Goal: Task Accomplishment & Management: Complete application form

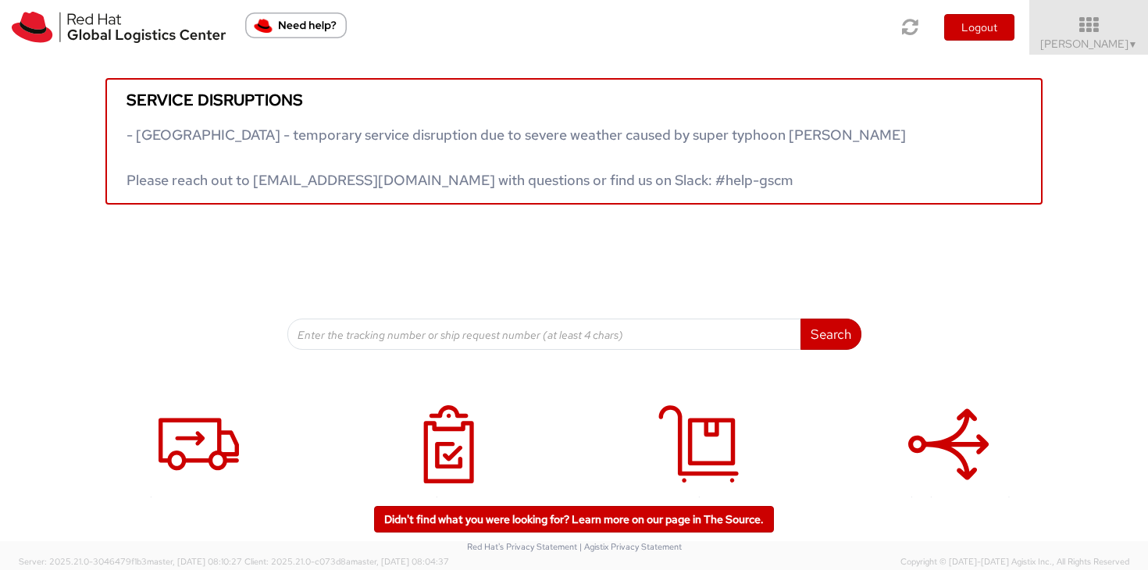
scroll to position [1, 0]
drag, startPoint x: 1126, startPoint y: 45, endPoint x: 1137, endPoint y: 120, distance: 75.0
click at [1126, 45] on span "Sally Chua ▼" at bounding box center [1090, 44] width 98 height 14
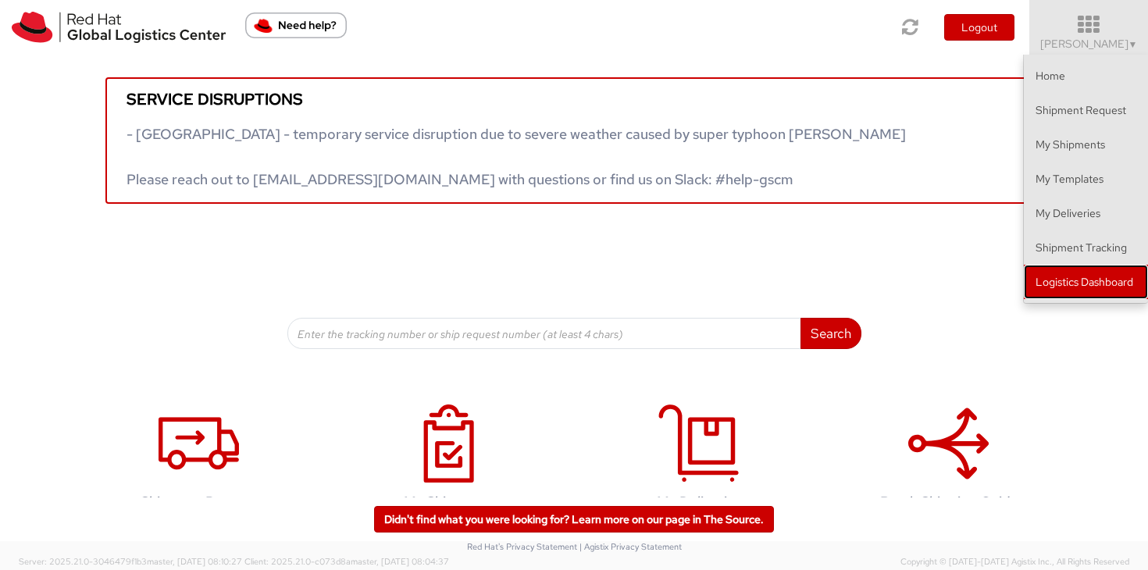
click at [1132, 291] on link "Logistics Dashboard" at bounding box center [1086, 282] width 124 height 34
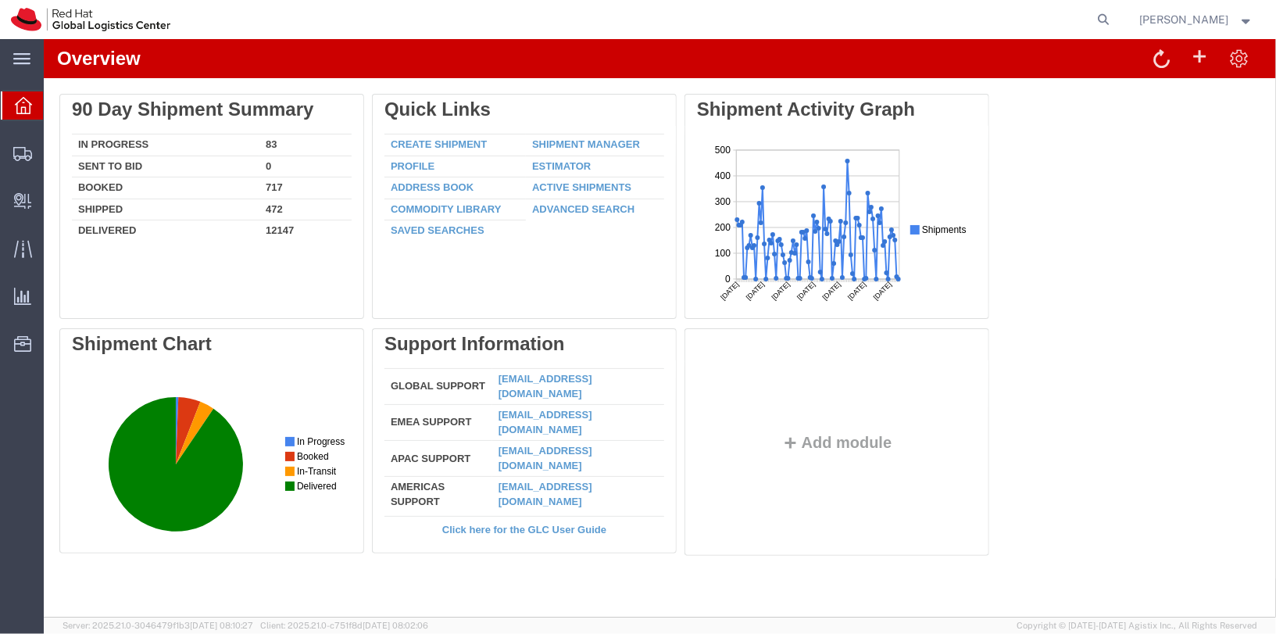
click at [1242, 18] on strong "button" at bounding box center [1247, 18] width 14 height 5
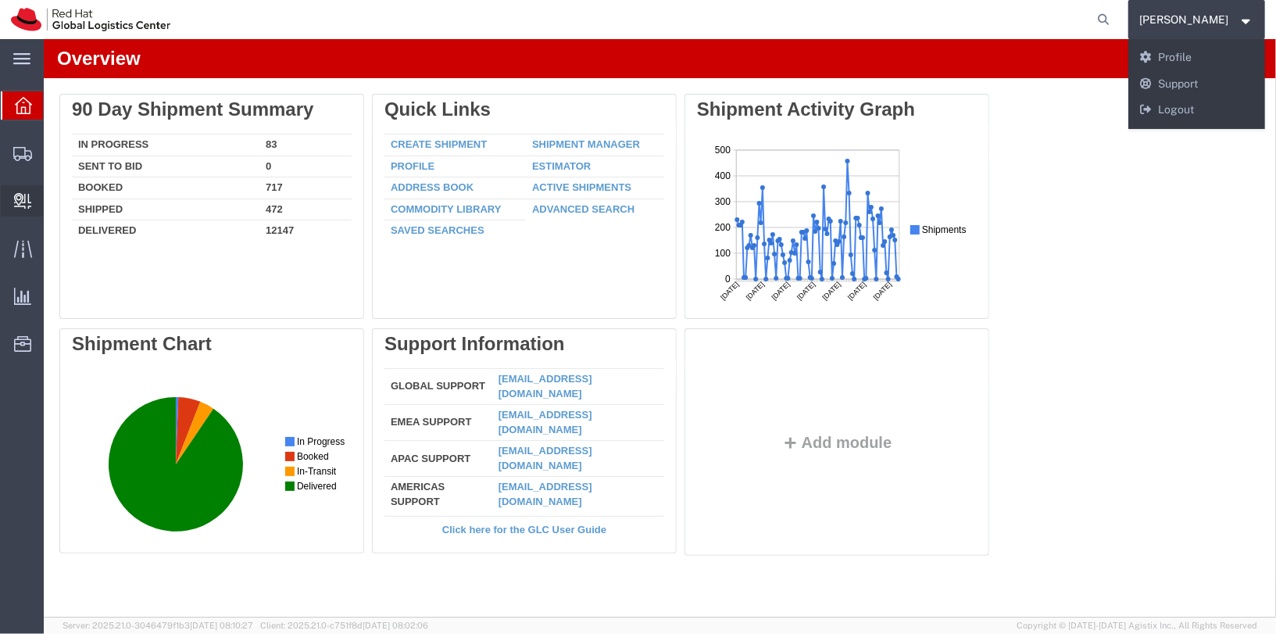
click at [54, 206] on span "Internal Delivery" at bounding box center [48, 200] width 11 height 31
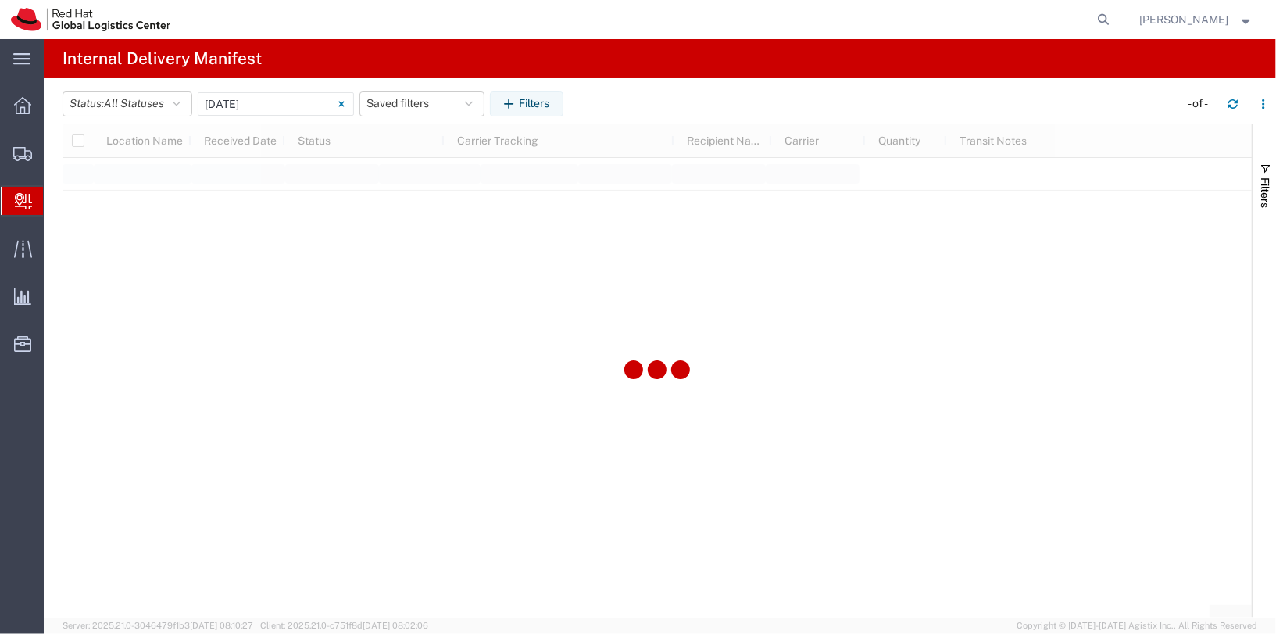
type input "06/11/2025"
type input "06/11/2025 - 06/11/2025"
click at [238, 102] on input "06/11/2025 - 06/11/2025" at bounding box center [276, 103] width 156 height 23
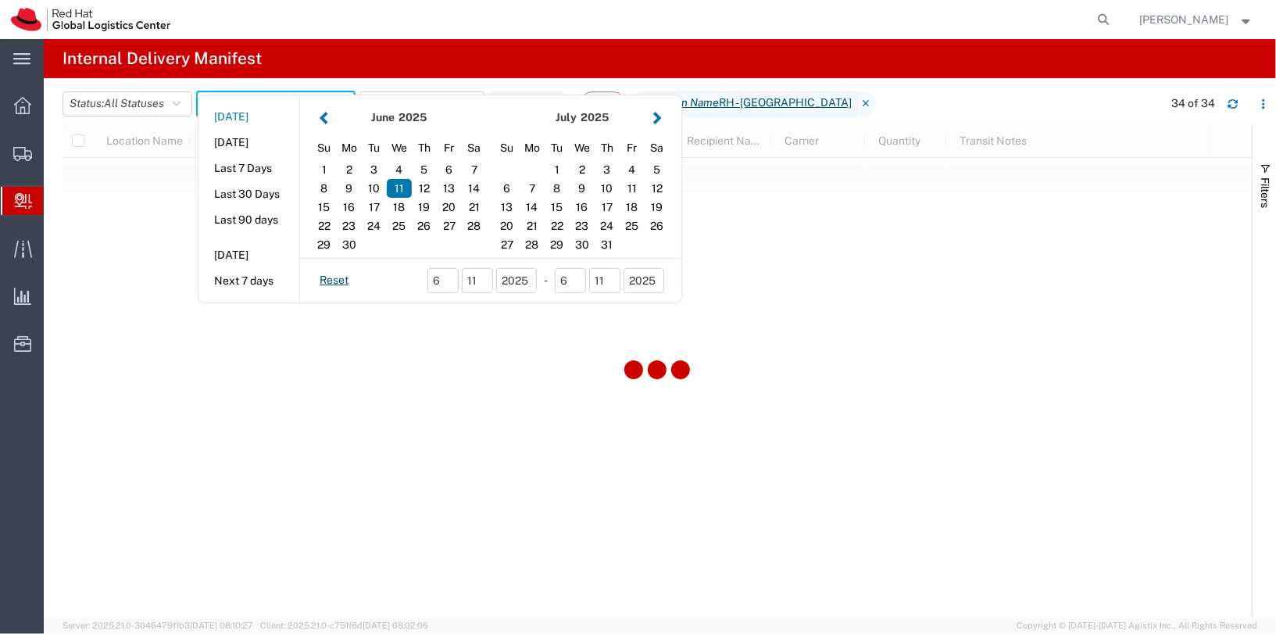
click at [241, 116] on button "Today" at bounding box center [248, 117] width 101 height 24
type input "Today"
type input "10/13/2025 - 10/13/2025"
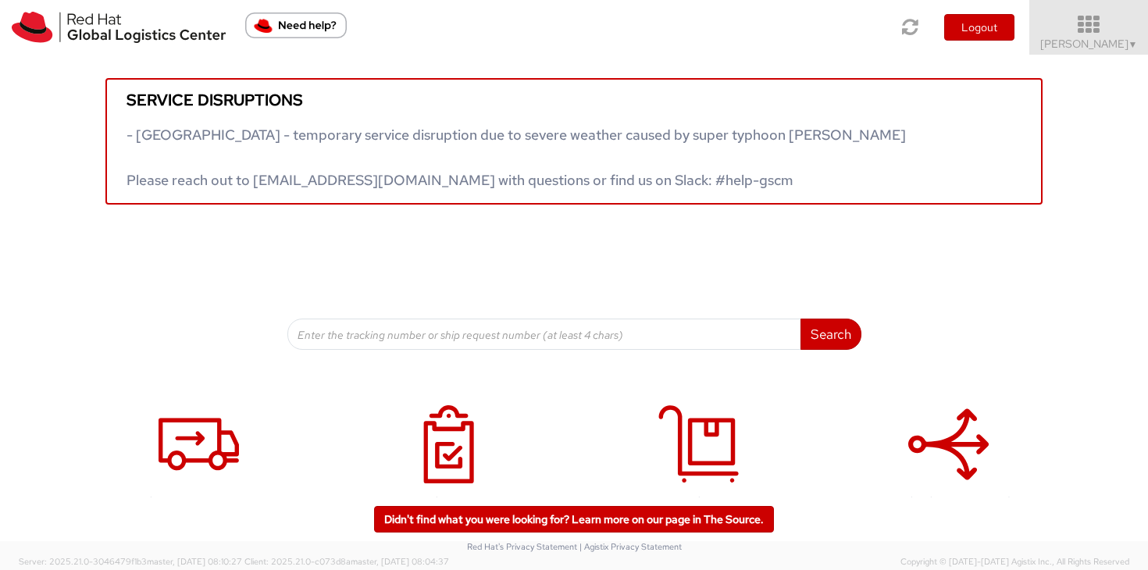
click at [1125, 43] on span "Sally Chua ▼" at bounding box center [1090, 44] width 98 height 14
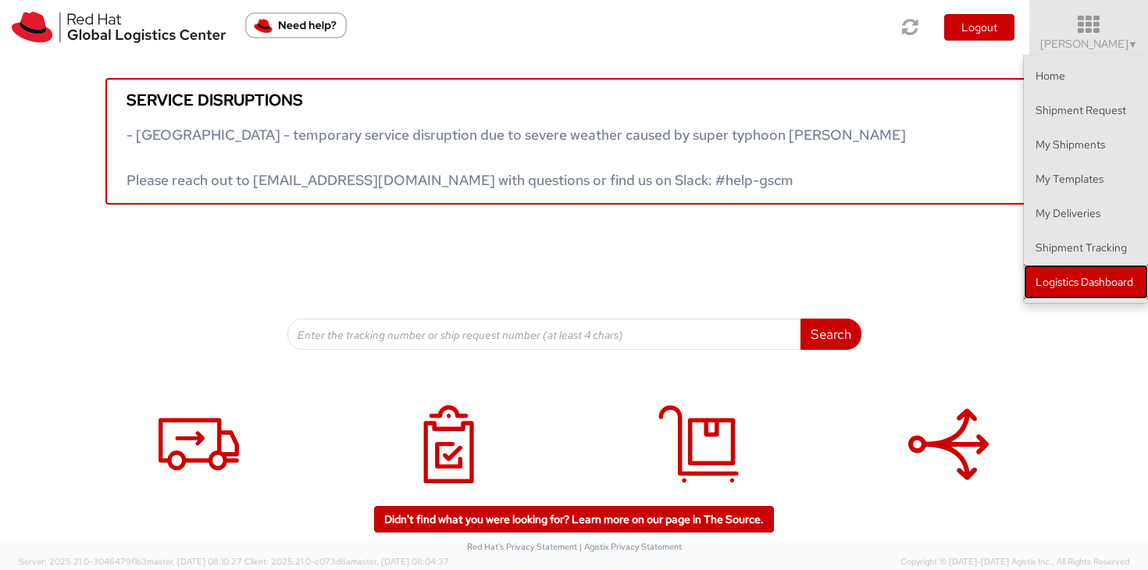
click at [1093, 288] on link "Logistics Dashboard" at bounding box center [1086, 282] width 124 height 34
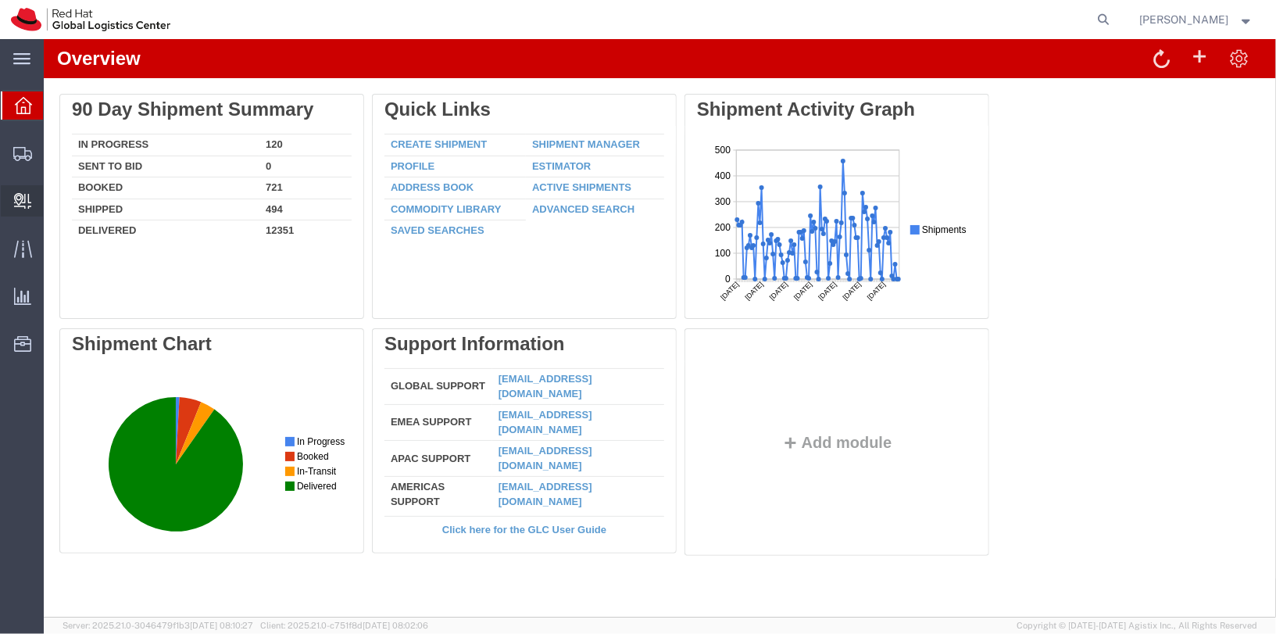
click at [0, 0] on span "Create Delivery" at bounding box center [0, 0] width 0 height 0
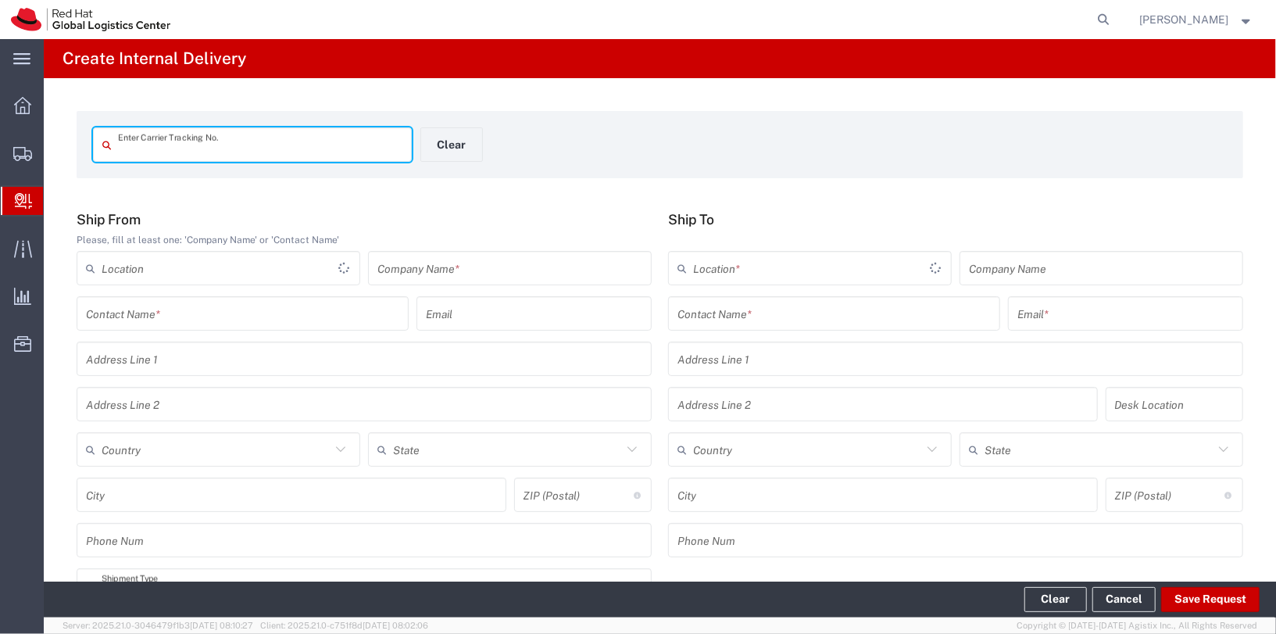
click at [280, 151] on input "text" at bounding box center [260, 144] width 284 height 27
type input "SF3299271755995"
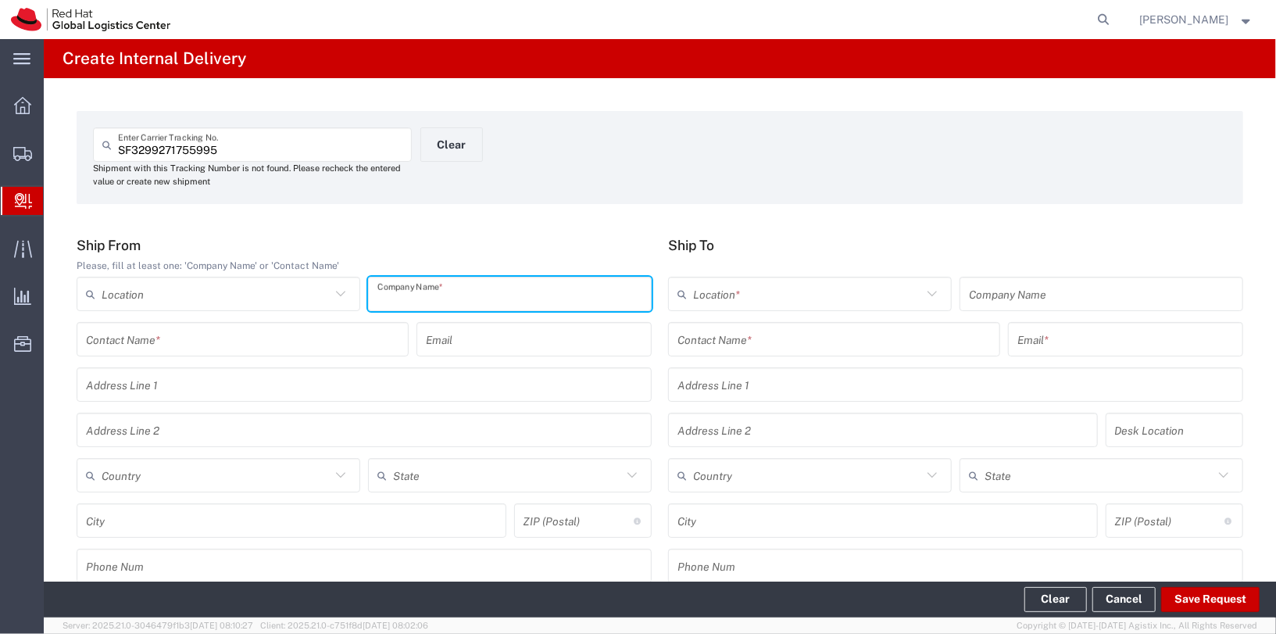
click at [492, 280] on input "text" at bounding box center [509, 293] width 265 height 27
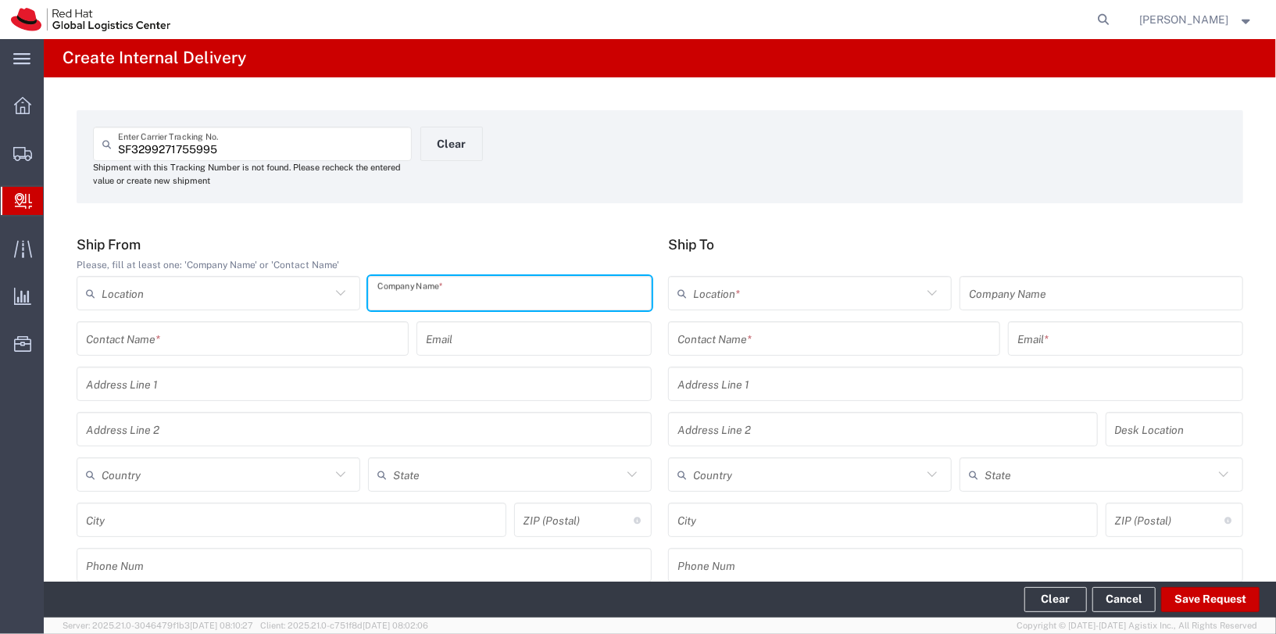
click at [141, 341] on input "text" at bounding box center [242, 338] width 313 height 27
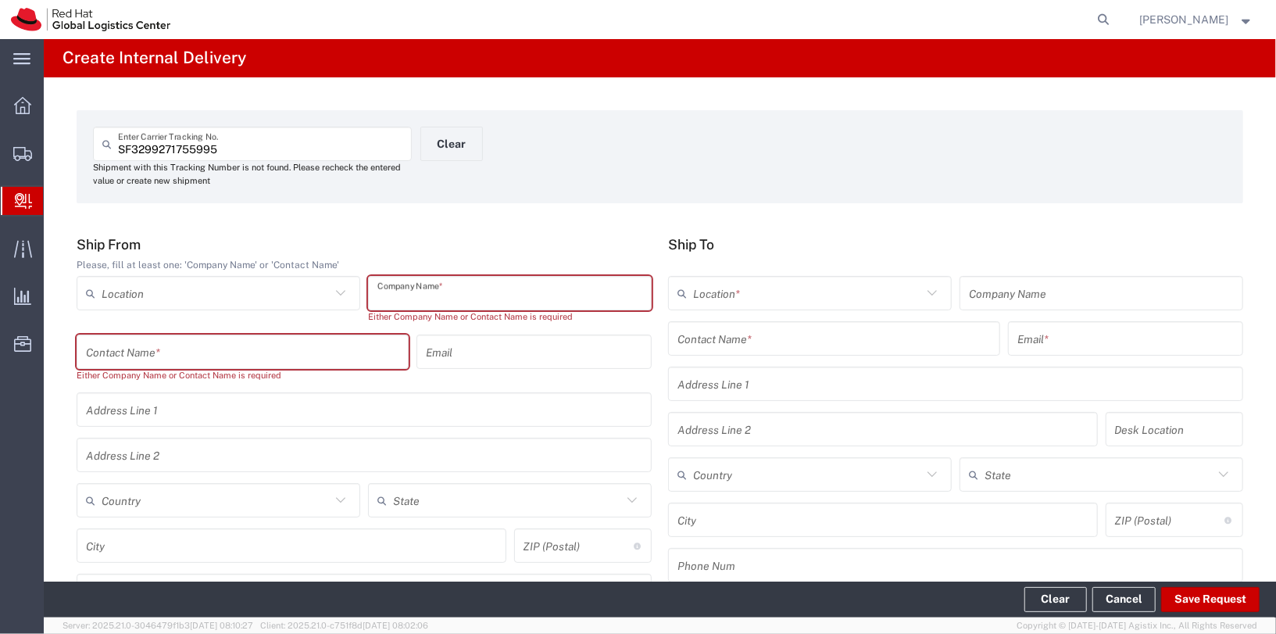
click at [458, 300] on input "text" at bounding box center [509, 293] width 265 height 27
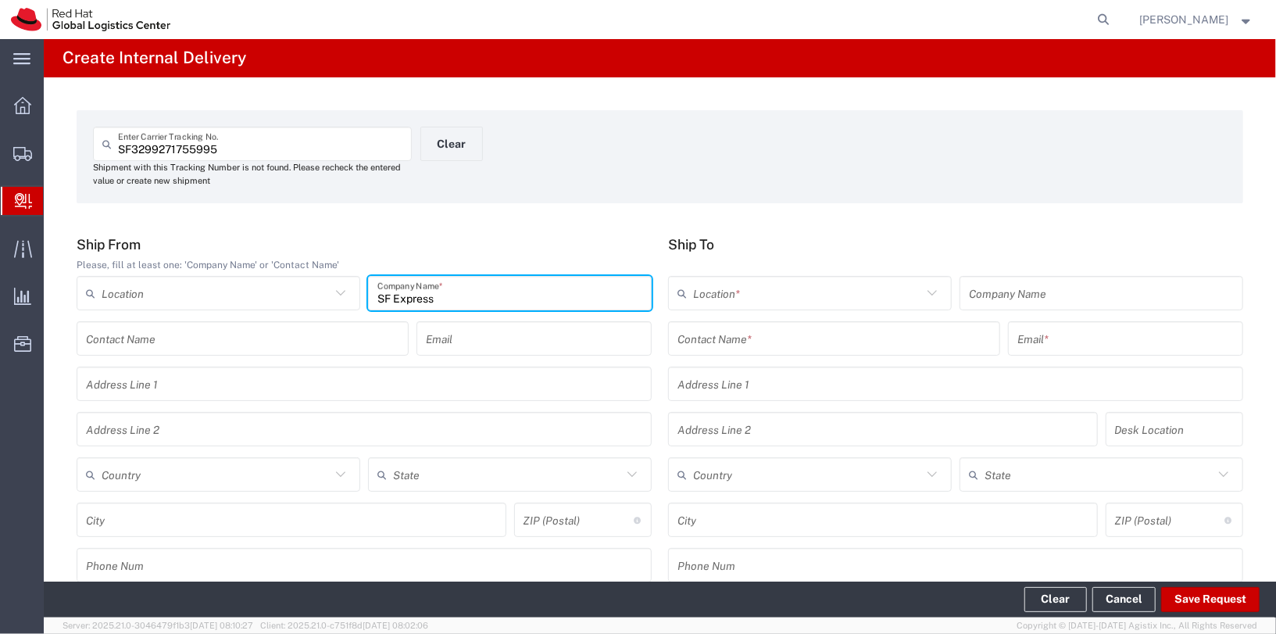
click at [467, 287] on input "SF Express" at bounding box center [509, 293] width 265 height 27
type input "[DOMAIN_NAME]"
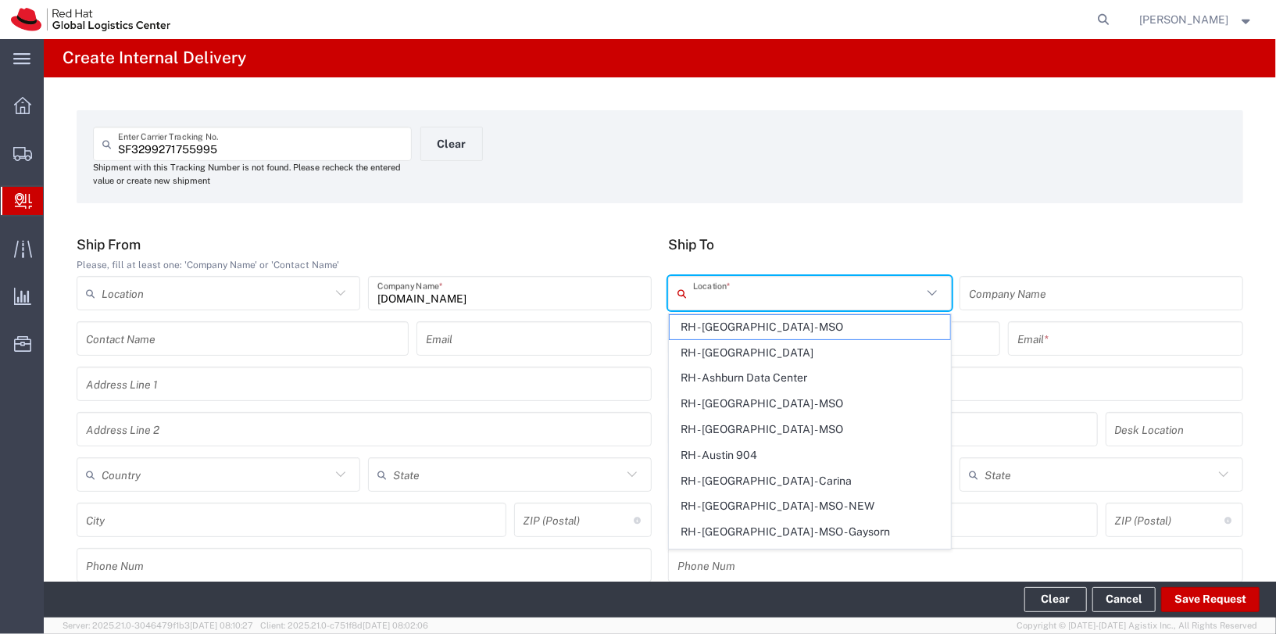
click at [769, 304] on input "text" at bounding box center [807, 293] width 229 height 27
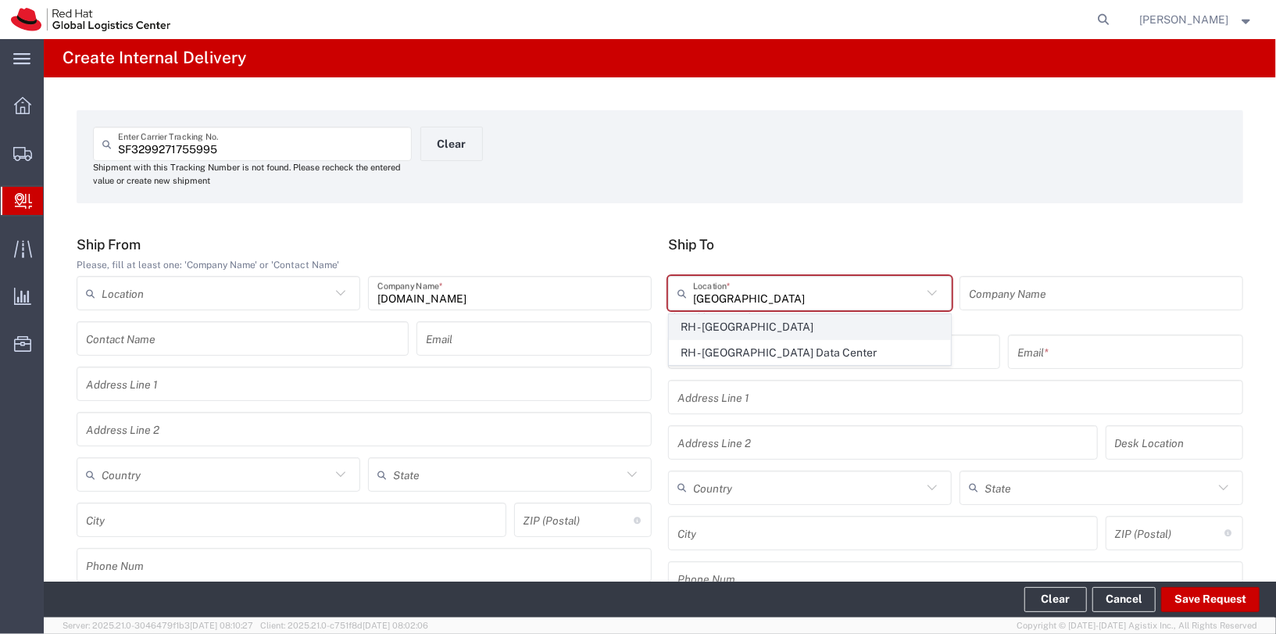
click at [765, 327] on span "RH - [GEOGRAPHIC_DATA]" at bounding box center [810, 327] width 280 height 24
type input "RH - [GEOGRAPHIC_DATA]"
type input "Red Hat Asia Pacific Pte Ltd"
type input "[STREET_ADDRESS]"
type input "CapitaSpring"
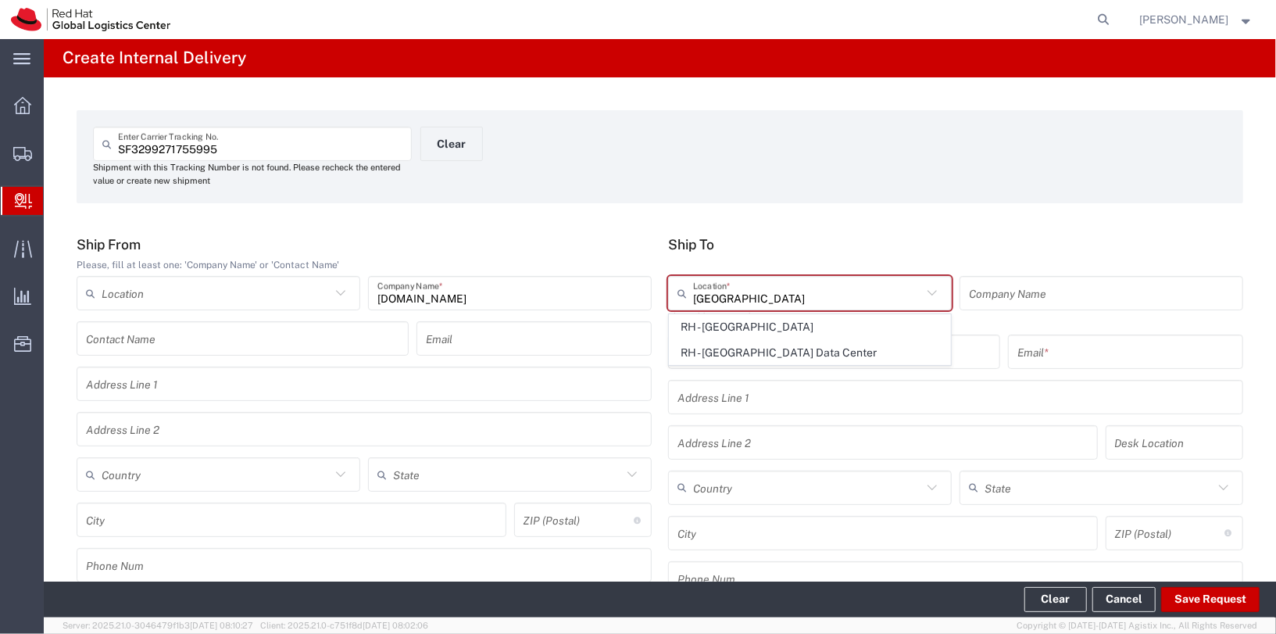
type input "[GEOGRAPHIC_DATA]"
type input "048948"
type input "65 6490 4200"
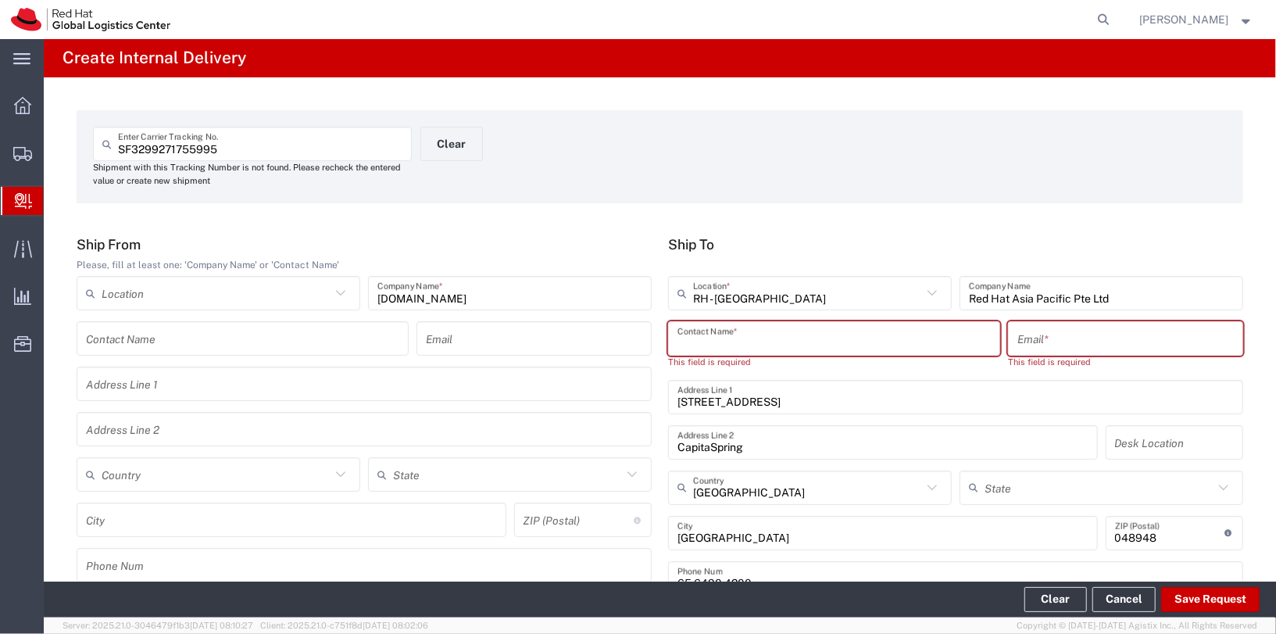
click at [768, 342] on input "text" at bounding box center [833, 338] width 313 height 27
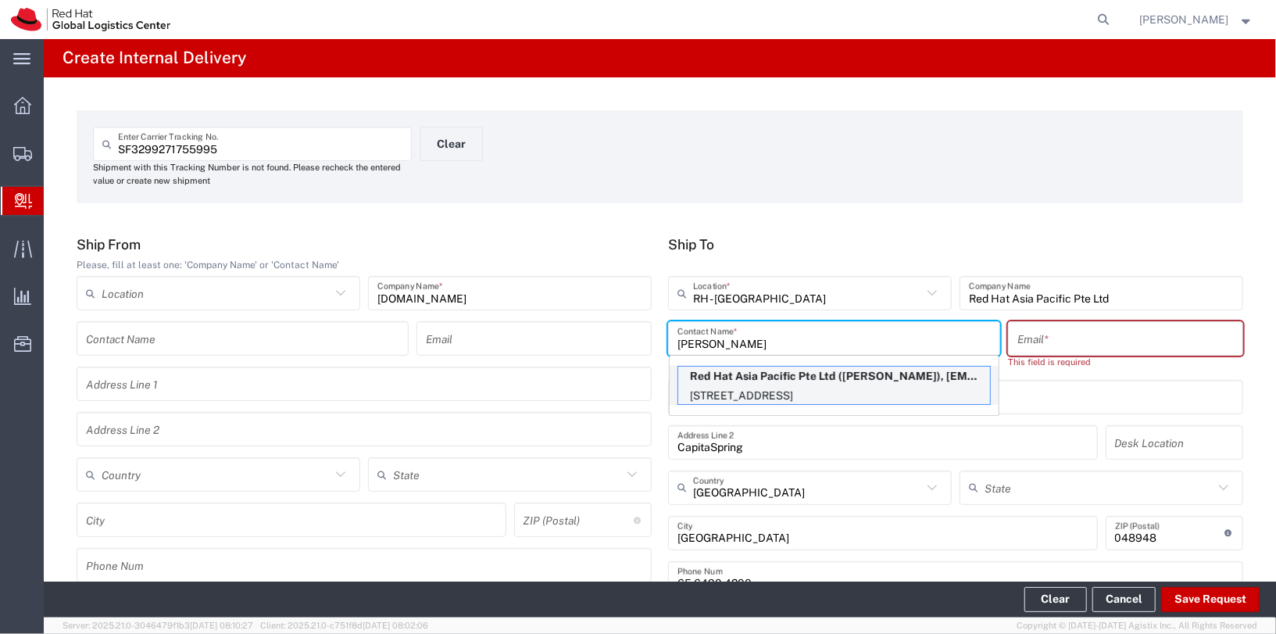
click at [827, 391] on p "[STREET_ADDRESS]" at bounding box center [834, 396] width 312 height 20
type input "[PERSON_NAME]"
type input "[EMAIL_ADDRESS][DOMAIN_NAME]"
type input "FLEX"
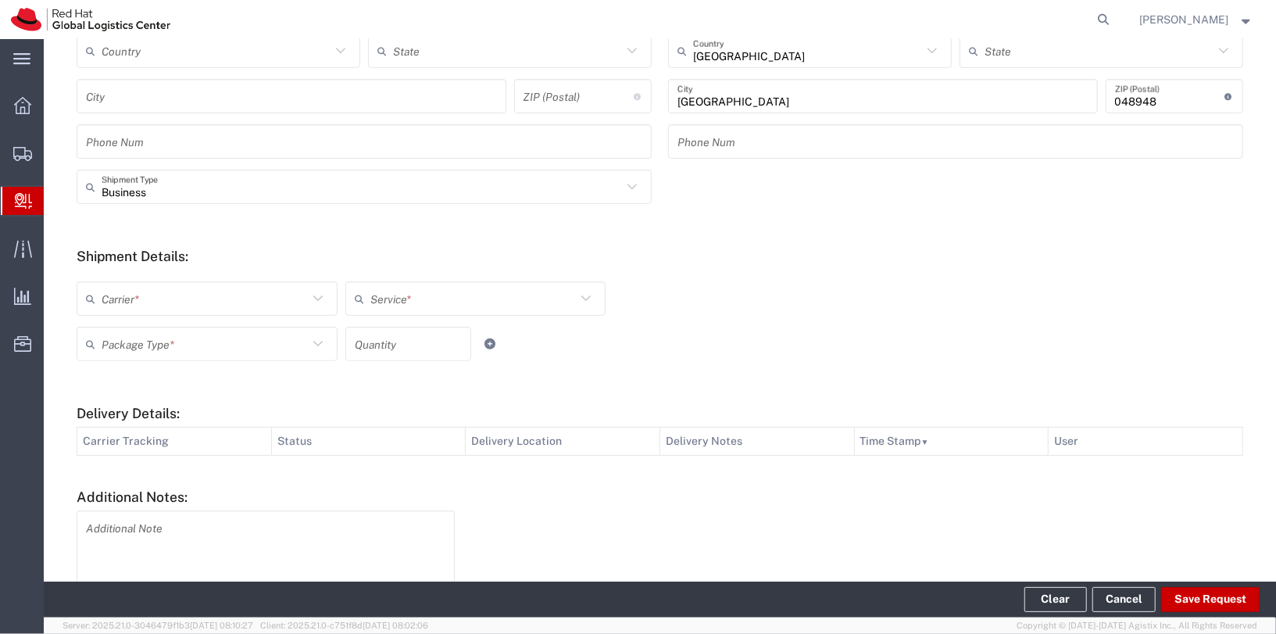
scroll to position [427, 0]
click at [255, 295] on input "text" at bounding box center [205, 296] width 206 height 27
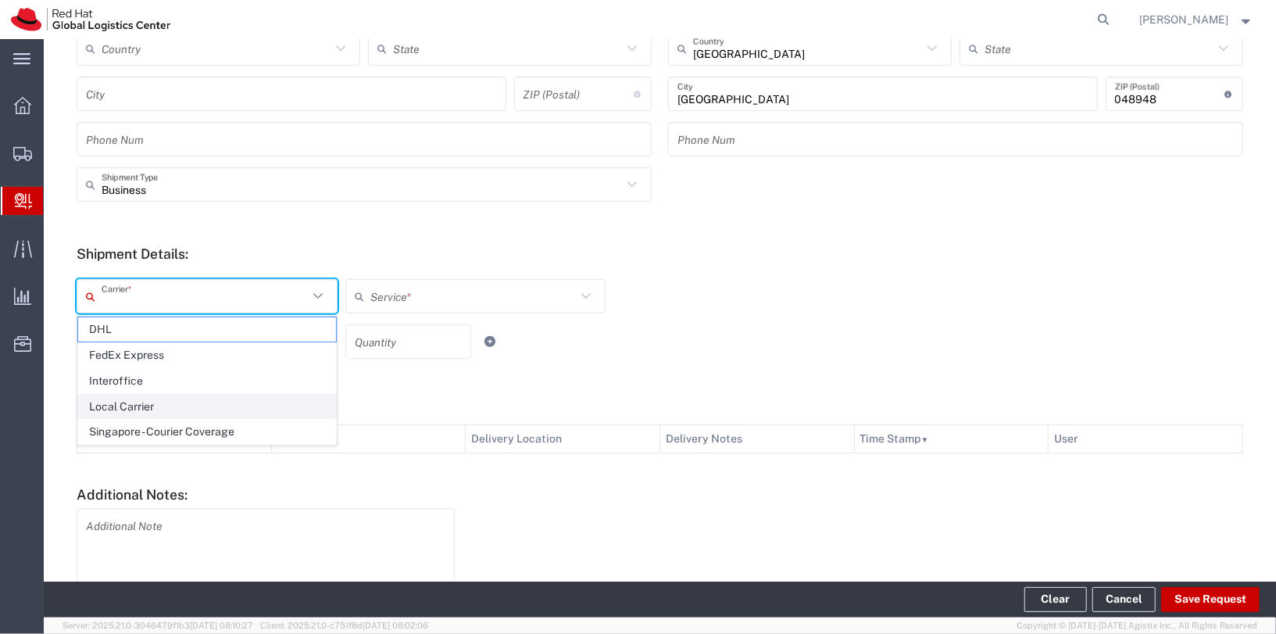
click at [184, 402] on span "Local Carrier" at bounding box center [207, 407] width 258 height 24
type input "Local Carrier"
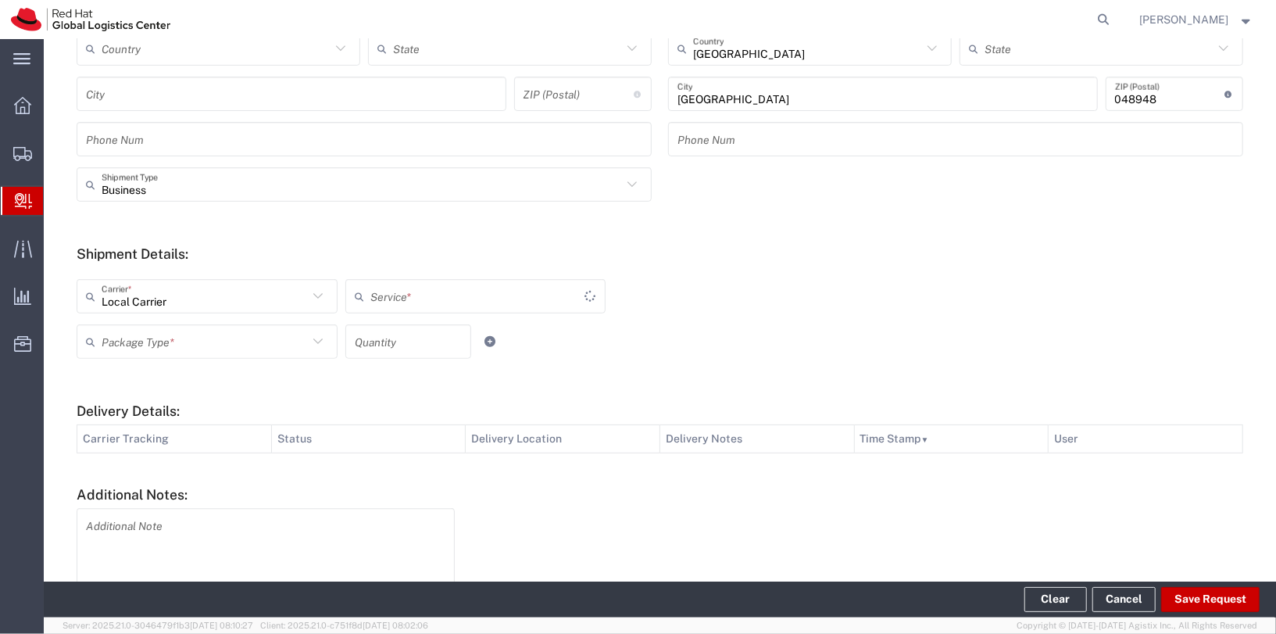
type input "Local_Ground"
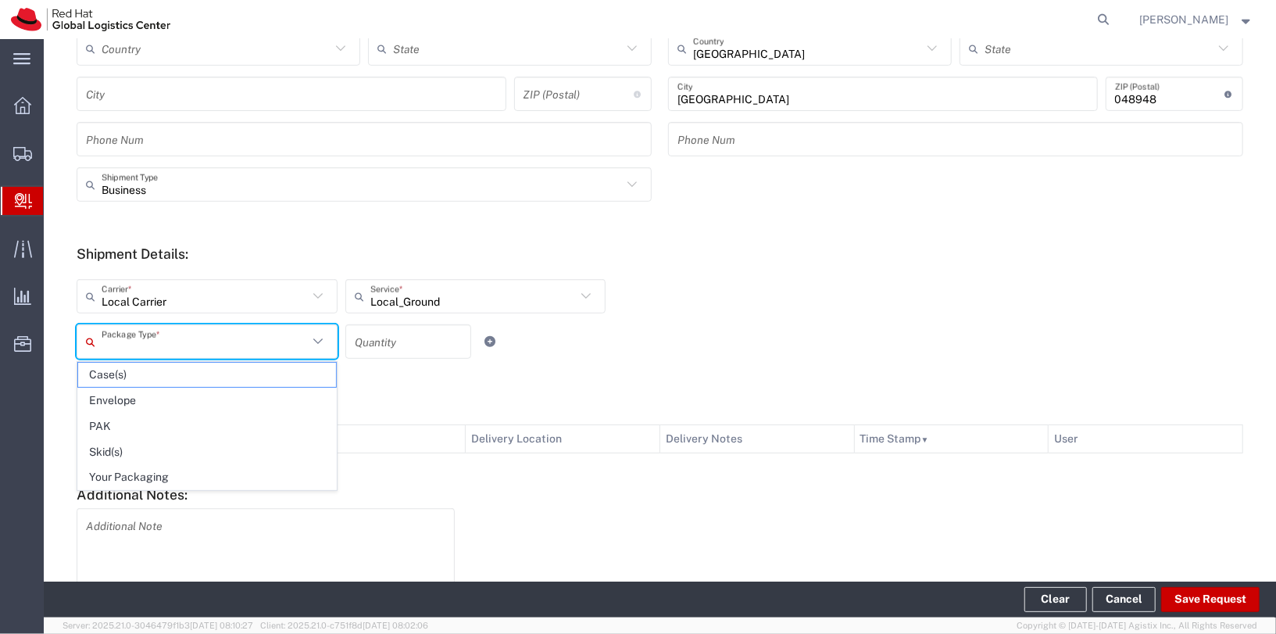
drag, startPoint x: 255, startPoint y: 345, endPoint x: 165, endPoint y: 463, distance: 149.4
click at [255, 345] on input "text" at bounding box center [205, 341] width 206 height 27
click at [159, 471] on span "Your Packaging" at bounding box center [207, 477] width 258 height 24
type input "Your Packaging"
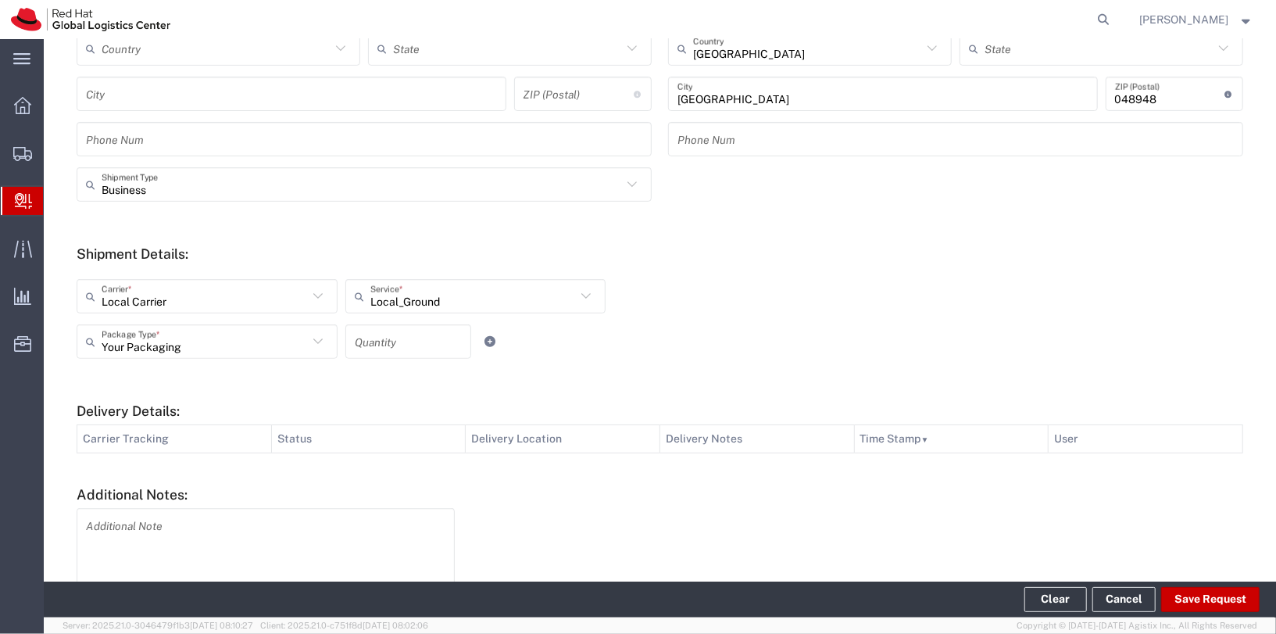
click at [427, 339] on input "number" at bounding box center [409, 341] width 108 height 27
type input "1"
drag, startPoint x: 776, startPoint y: 356, endPoint x: 916, endPoint y: 377, distance: 141.3
click at [777, 356] on div "Your Packaging Package Type * Case(s) Envelope PAK Skid(s) Your Packaging 1 Qua…" at bounding box center [475, 346] width 805 height 45
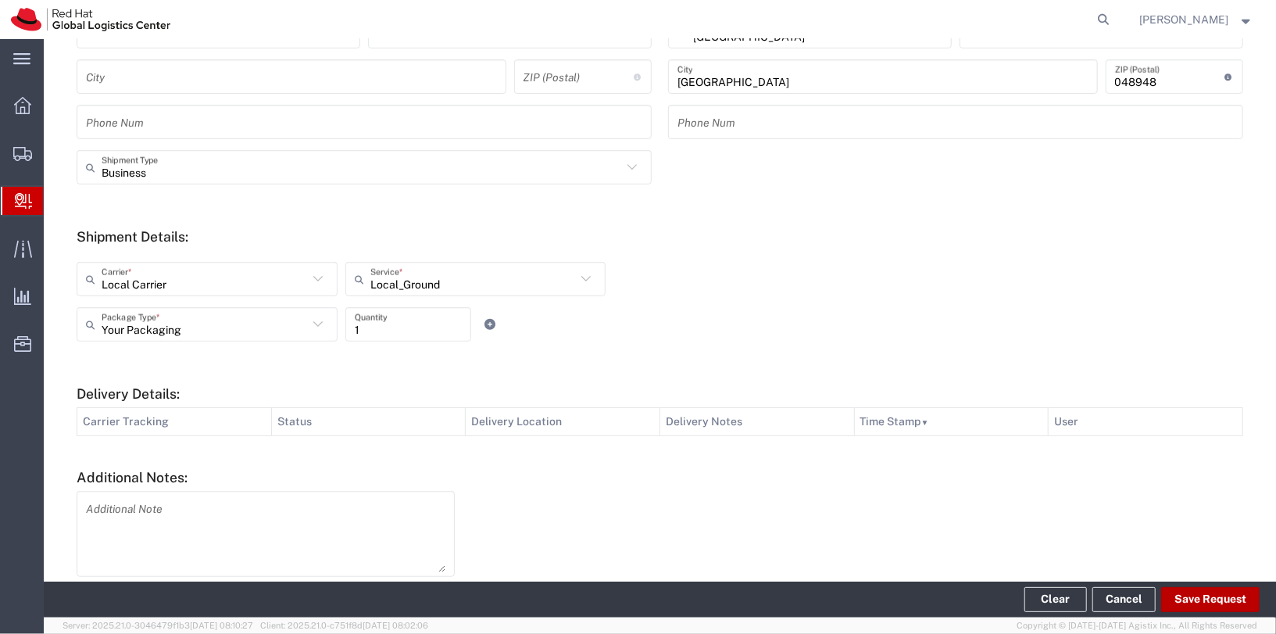
scroll to position [462, 0]
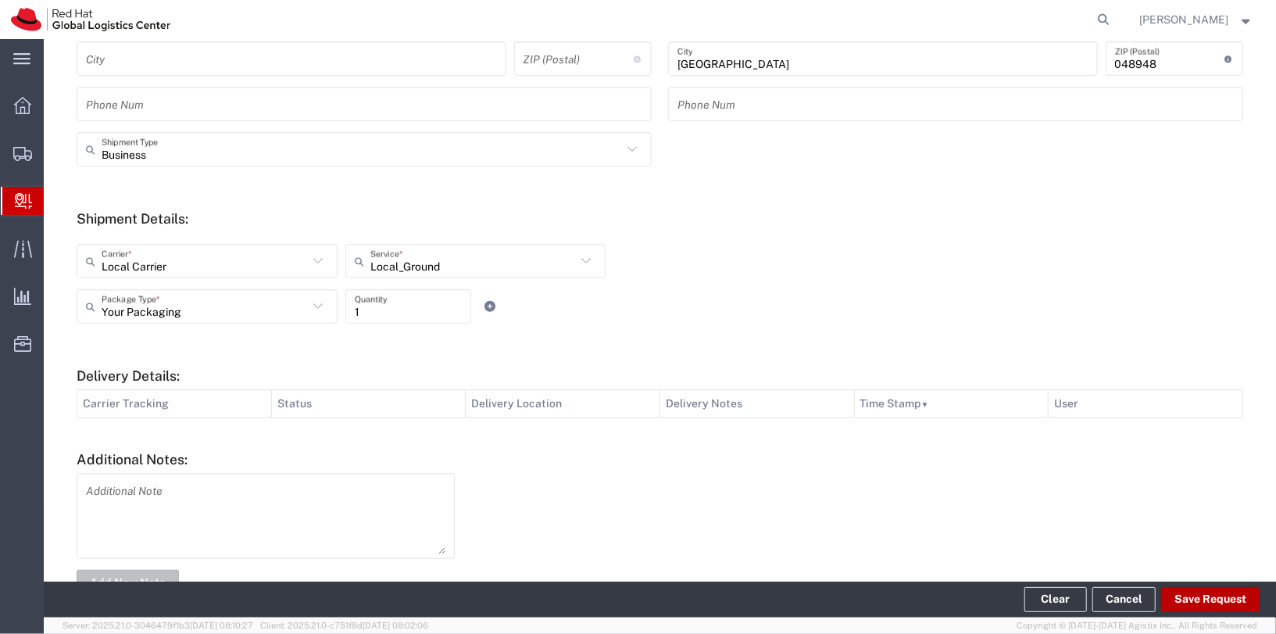
click at [1216, 591] on button "Save Request" at bounding box center [1210, 599] width 98 height 25
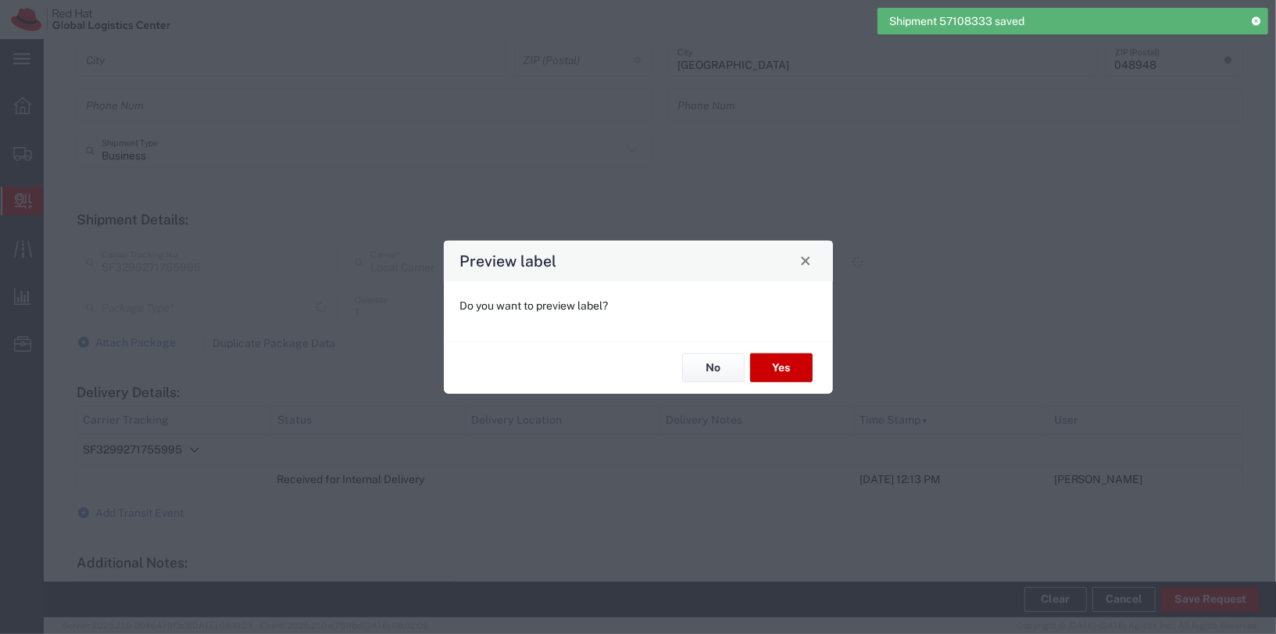
type input "Your Packaging"
type input "Local_Ground"
click at [792, 373] on button "Yes" at bounding box center [781, 367] width 62 height 29
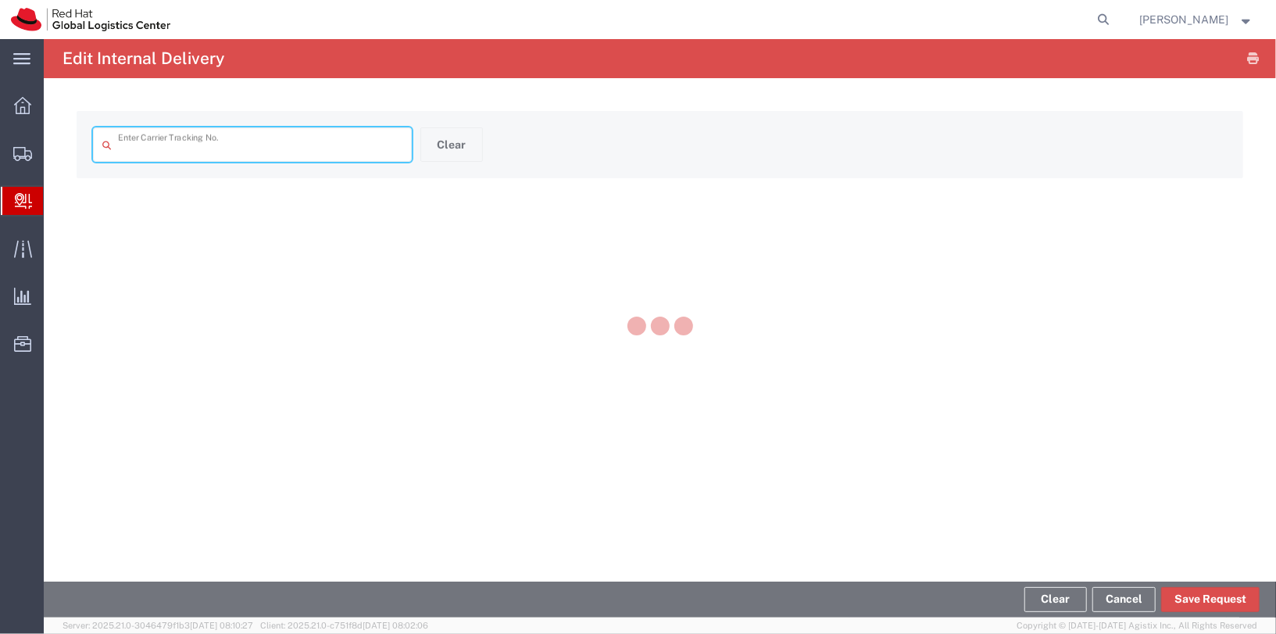
type input "SF3299271755995"
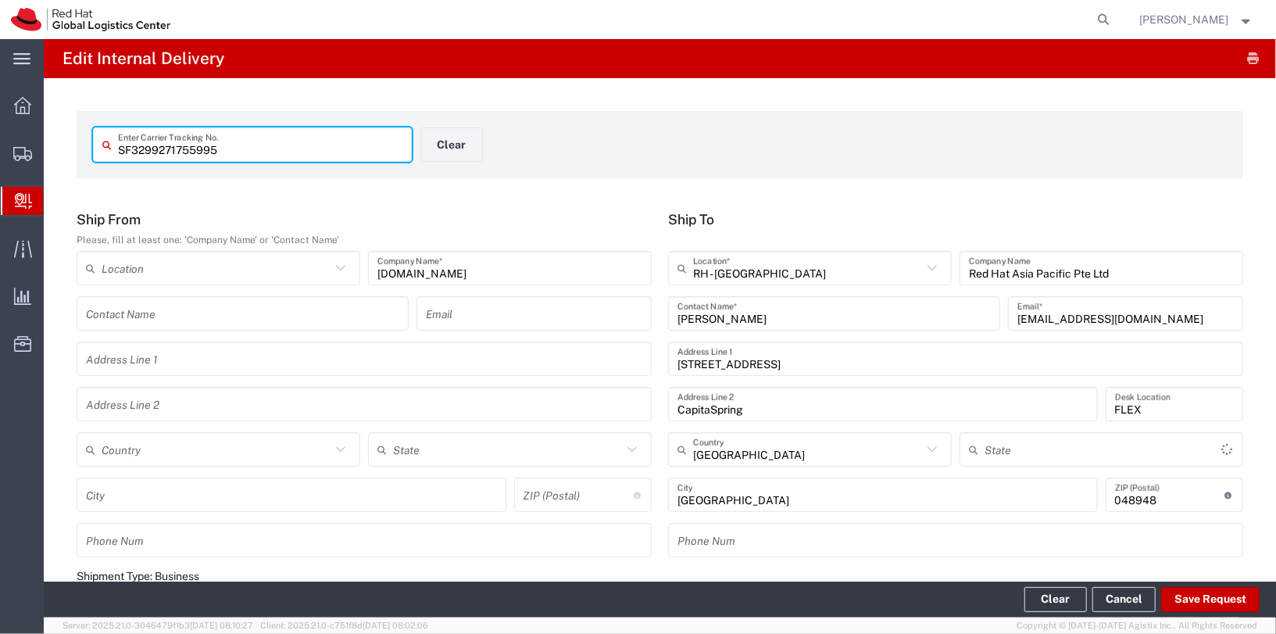
type input "Your Packaging"
type input "Local_Ground"
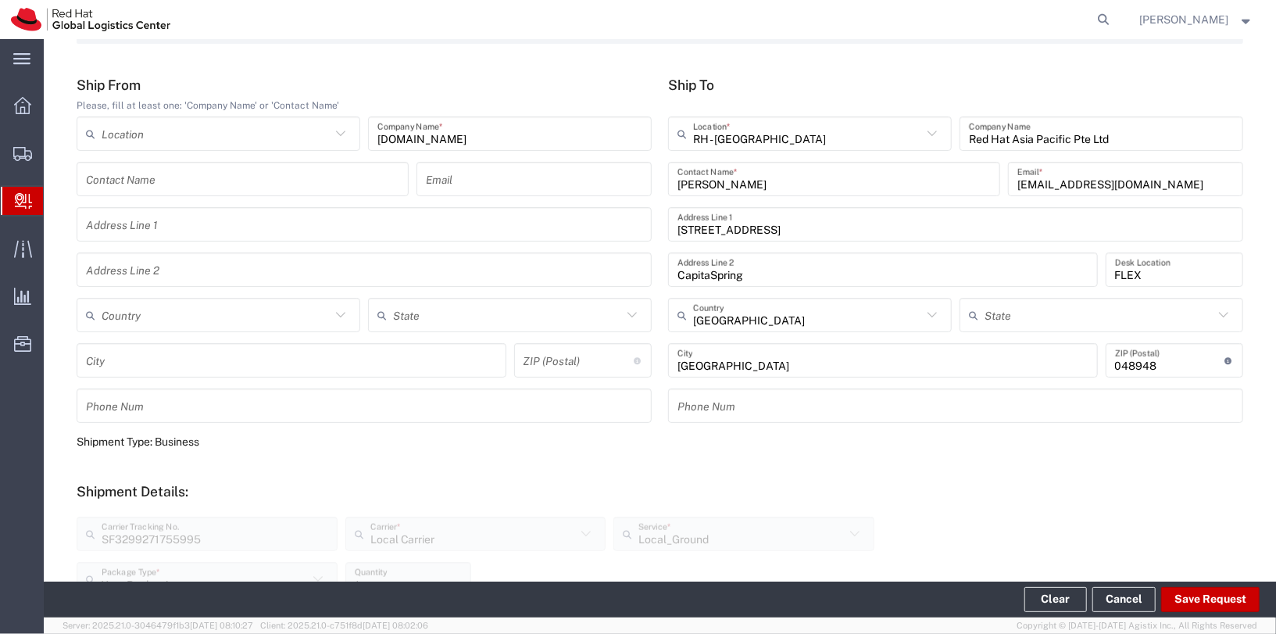
scroll to position [184, 0]
